Goal: Task Accomplishment & Management: Complete application form

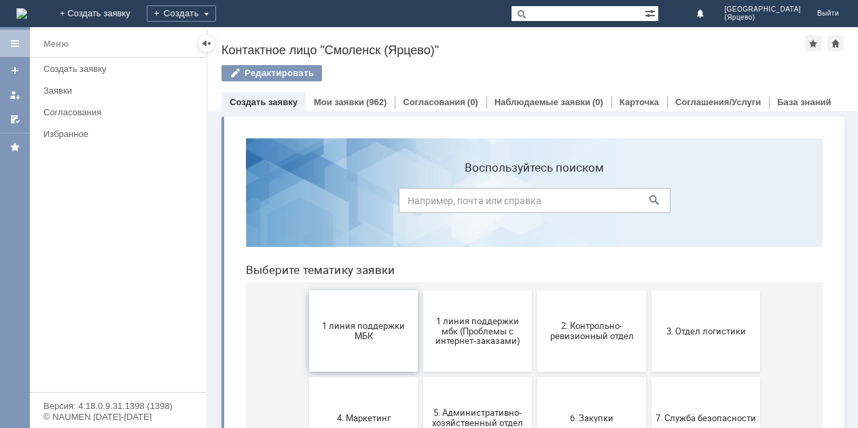
click at [377, 333] on span "1 линия поддержки МБК" at bounding box center [363, 331] width 100 height 20
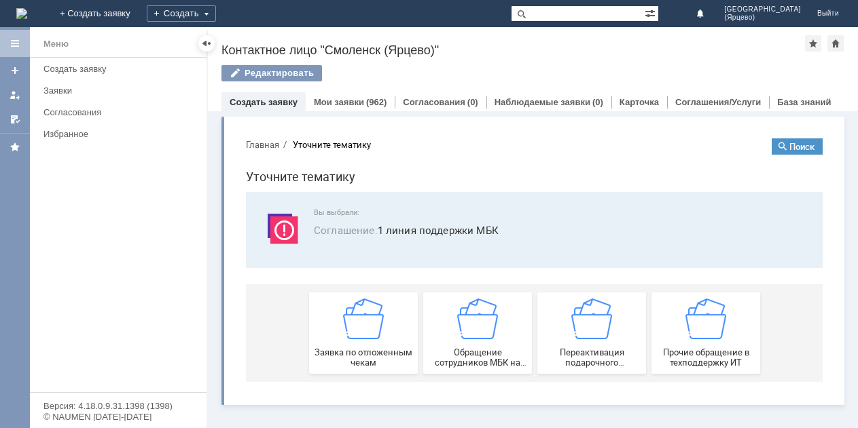
click at [377, 333] on img at bounding box center [363, 319] width 41 height 41
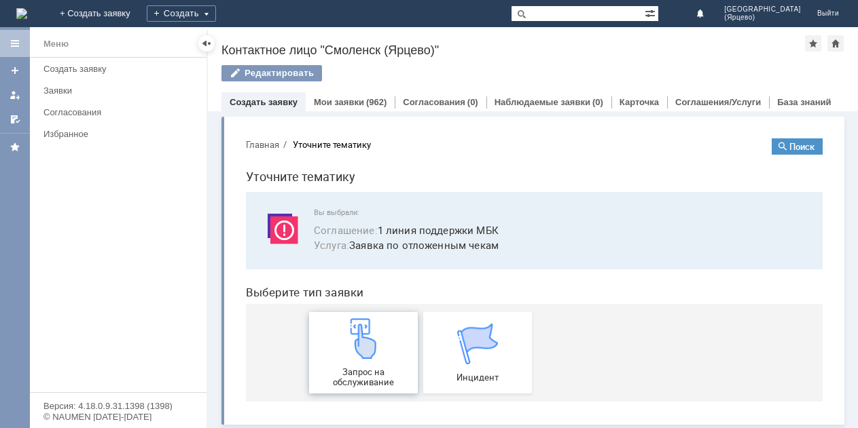
click at [358, 348] on img at bounding box center [363, 338] width 41 height 41
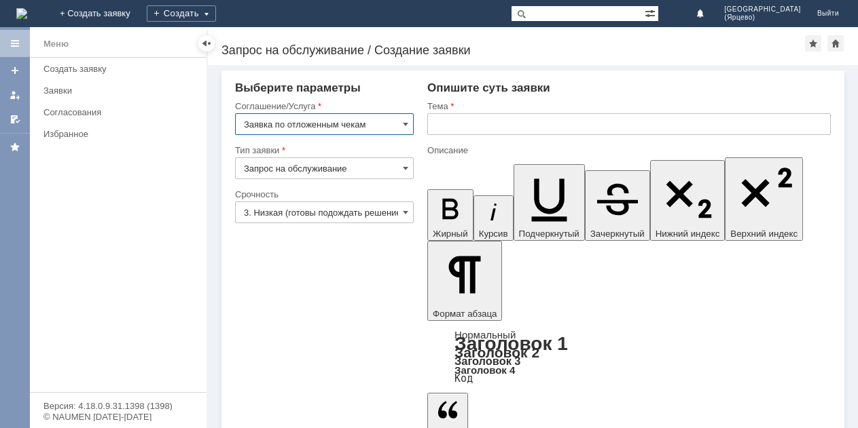
click at [333, 217] on input "3. Низкая (готовы подождать решение)" at bounding box center [324, 213] width 179 height 22
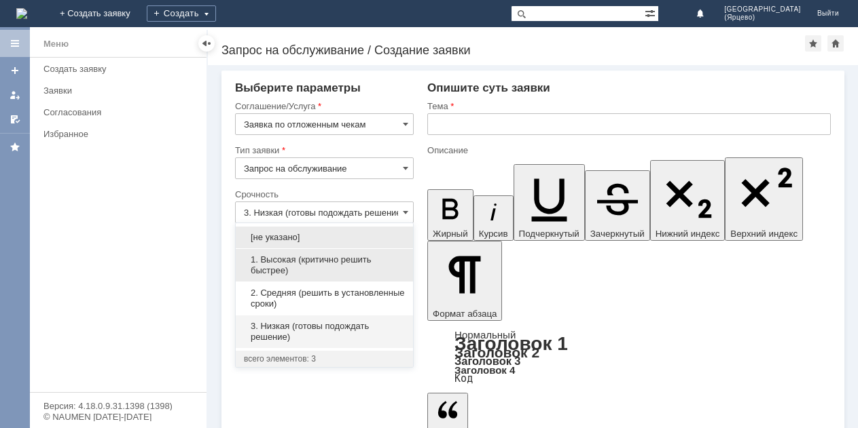
click at [301, 258] on span "1. Высокая (критично решить быстрее)" at bounding box center [324, 266] width 161 height 22
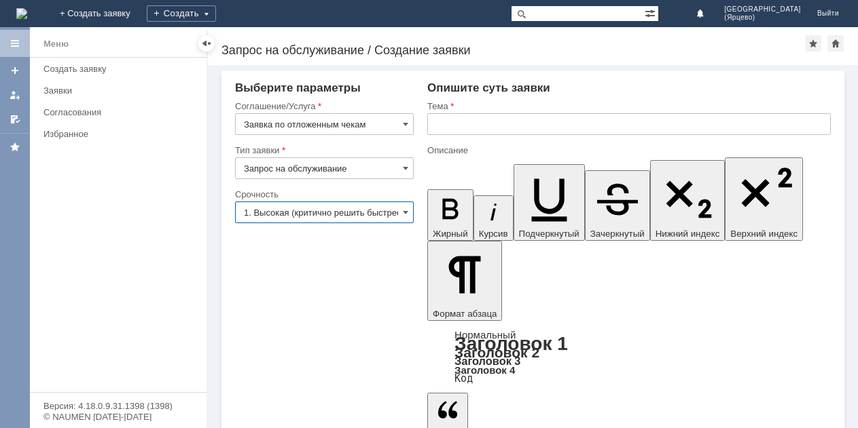
type input "1. Высокая (критично решить быстрее)"
click at [475, 121] on input "text" at bounding box center [628, 124] width 403 height 22
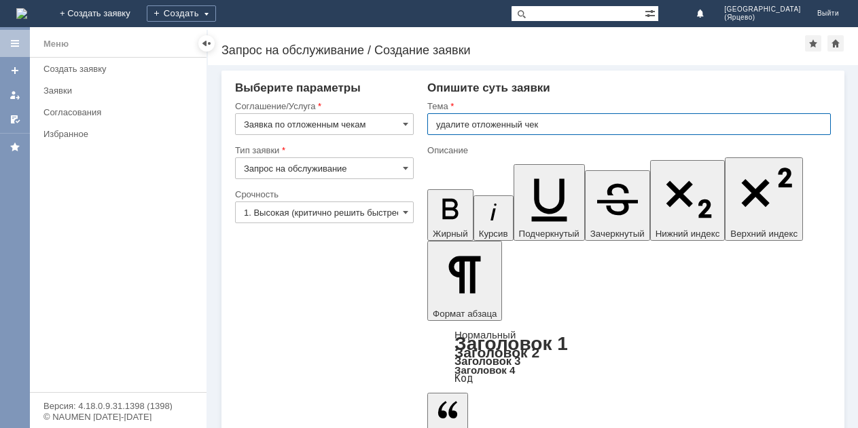
type input "удалите отложенный чек"
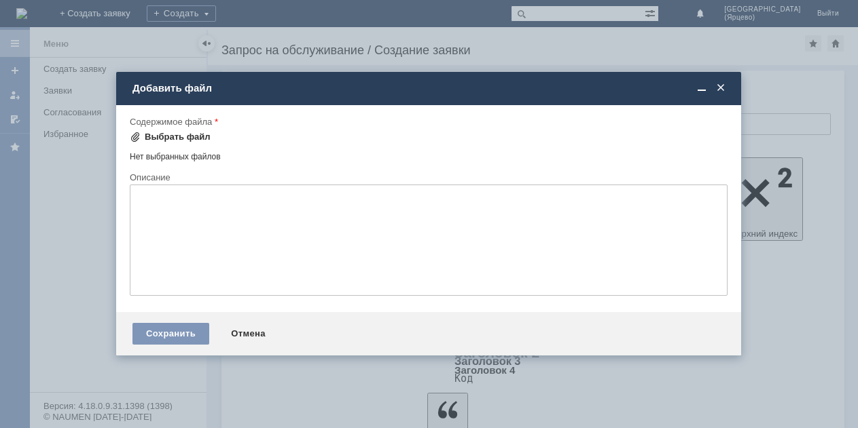
click at [140, 134] on span at bounding box center [135, 137] width 11 height 11
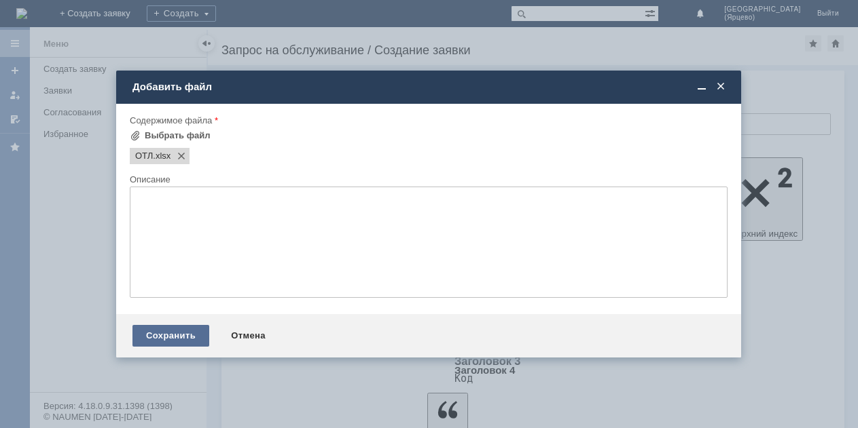
click at [177, 329] on div "Сохранить" at bounding box center [170, 336] width 77 height 22
